Goal: Task Accomplishment & Management: Complete application form

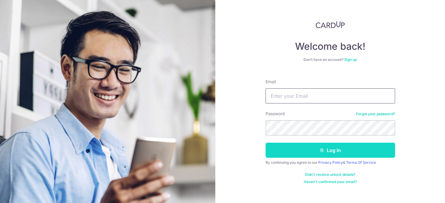
type input "[EMAIL_ADDRESS][DOMAIN_NAME]"
click at [333, 149] on button "Log in" at bounding box center [331, 149] width 130 height 15
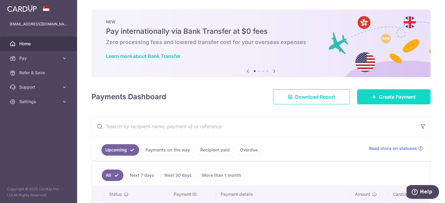
click at [379, 98] on span "Create Payment" at bounding box center [397, 96] width 37 height 7
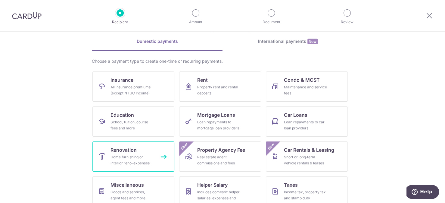
scroll to position [60, 0]
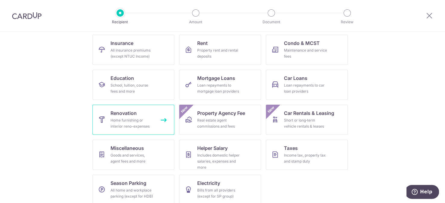
click at [139, 125] on div "Home furnishing or interior reno-expenses" at bounding box center [132, 123] width 43 height 12
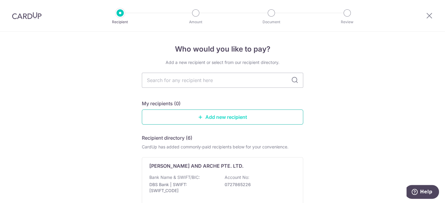
click at [237, 114] on link "Add new recipient" at bounding box center [222, 116] width 161 height 15
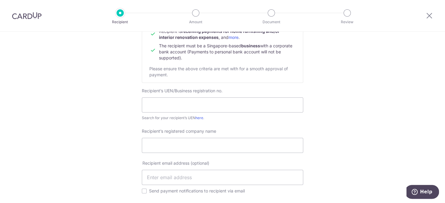
scroll to position [60, 0]
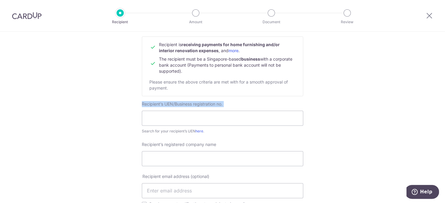
drag, startPoint x: 180, startPoint y: 102, endPoint x: 141, endPoint y: 101, distance: 38.6
click at [142, 101] on div "Recipient’s UEN/Business registration no. Search for your recipient’s UEN here ." at bounding box center [222, 117] width 161 height 33
copy label "Recipient’s UEN/Business registration no."
click at [172, 104] on span "Recipient’s UEN/Business registration no." at bounding box center [182, 103] width 81 height 5
drag, startPoint x: 164, startPoint y: 103, endPoint x: 226, endPoint y: 105, distance: 62.4
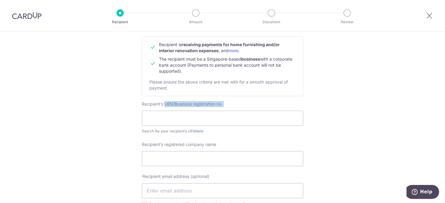
click at [226, 105] on div "Recipient’s UEN/Business registration no. Search for your recipient’s UEN here ." at bounding box center [222, 117] width 161 height 33
copy label "UEN/Business registration no."
drag, startPoint x: 220, startPoint y: 144, endPoint x: 167, endPoint y: 145, distance: 53.0
click at [167, 145] on div "Recipient’s registered company name" at bounding box center [222, 153] width 161 height 25
click at [169, 145] on span "Recipient’s registered company name" at bounding box center [179, 144] width 74 height 5
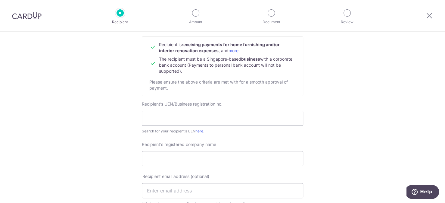
click at [169, 151] on input "Recipient’s registered company name" at bounding box center [222, 158] width 161 height 15
drag, startPoint x: 163, startPoint y: 144, endPoint x: 215, endPoint y: 144, distance: 52.1
click at [215, 144] on div "Recipient’s registered company name" at bounding box center [222, 153] width 161 height 25
copy span "registered company name"
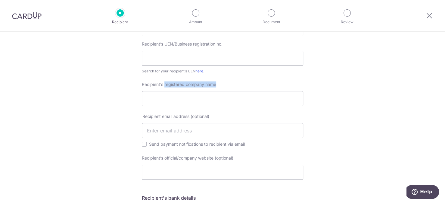
scroll to position [120, 0]
drag, startPoint x: 161, startPoint y: 116, endPoint x: 188, endPoint y: 116, distance: 27.1
click at [188, 116] on span "Recipient email address (optional)" at bounding box center [175, 116] width 67 height 6
copy span "email address"
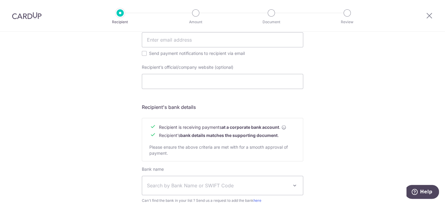
scroll to position [271, 0]
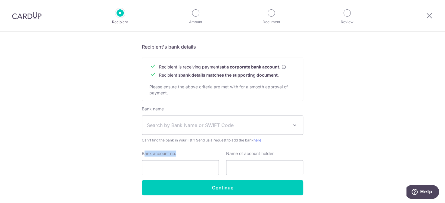
drag, startPoint x: 180, startPoint y: 152, endPoint x: 142, endPoint y: 153, distance: 37.7
click at [142, 153] on div "Bank account no." at bounding box center [180, 162] width 77 height 25
click at [142, 153] on label "Bank account no." at bounding box center [159, 153] width 34 height 6
click at [142, 160] on input "Bank account no." at bounding box center [180, 167] width 77 height 15
drag, startPoint x: 141, startPoint y: 152, endPoint x: 174, endPoint y: 152, distance: 33.1
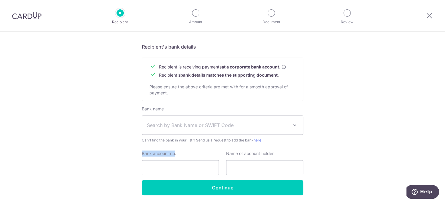
click at [174, 152] on label "Bank account no." at bounding box center [159, 153] width 34 height 6
copy label "Bank account no"
drag, startPoint x: 251, startPoint y: 154, endPoint x: 226, endPoint y: 155, distance: 25.3
click at [226, 155] on div "Name of account holder" at bounding box center [264, 162] width 77 height 25
copy label "Name of account holder"
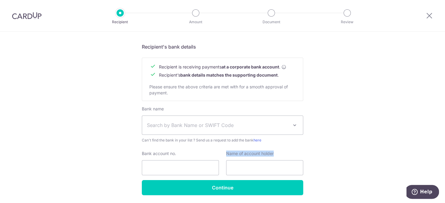
scroll to position [291, 0]
